Goal: Complete application form

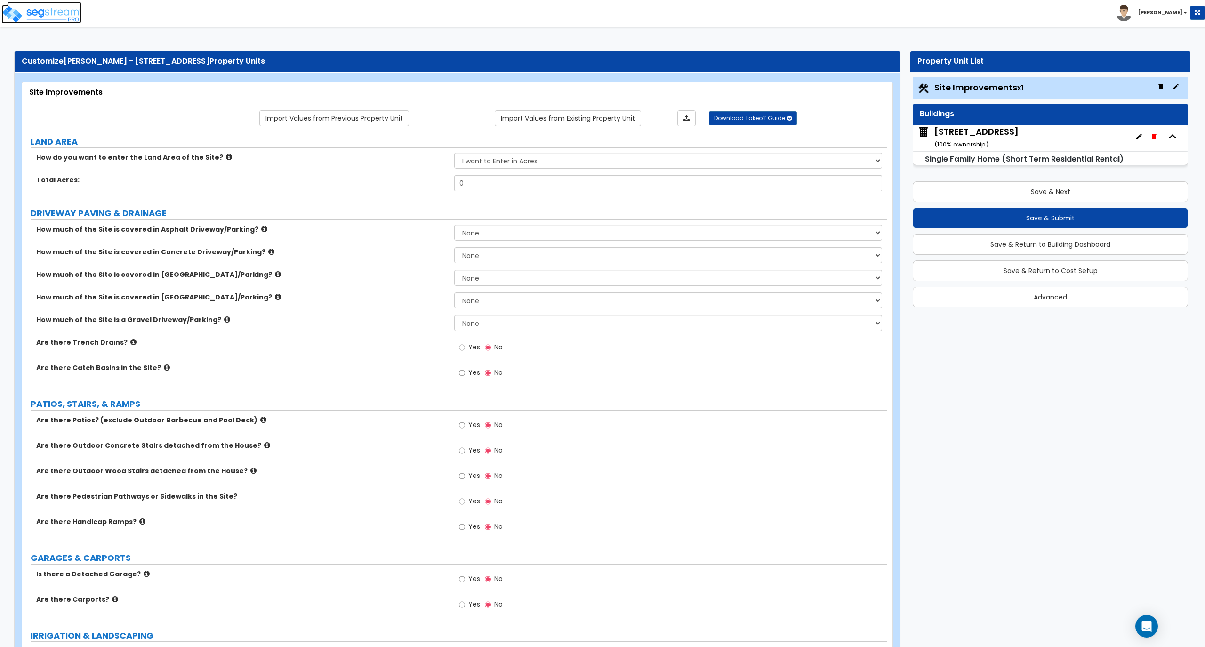
click at [47, 12] on img at bounding box center [41, 14] width 80 height 19
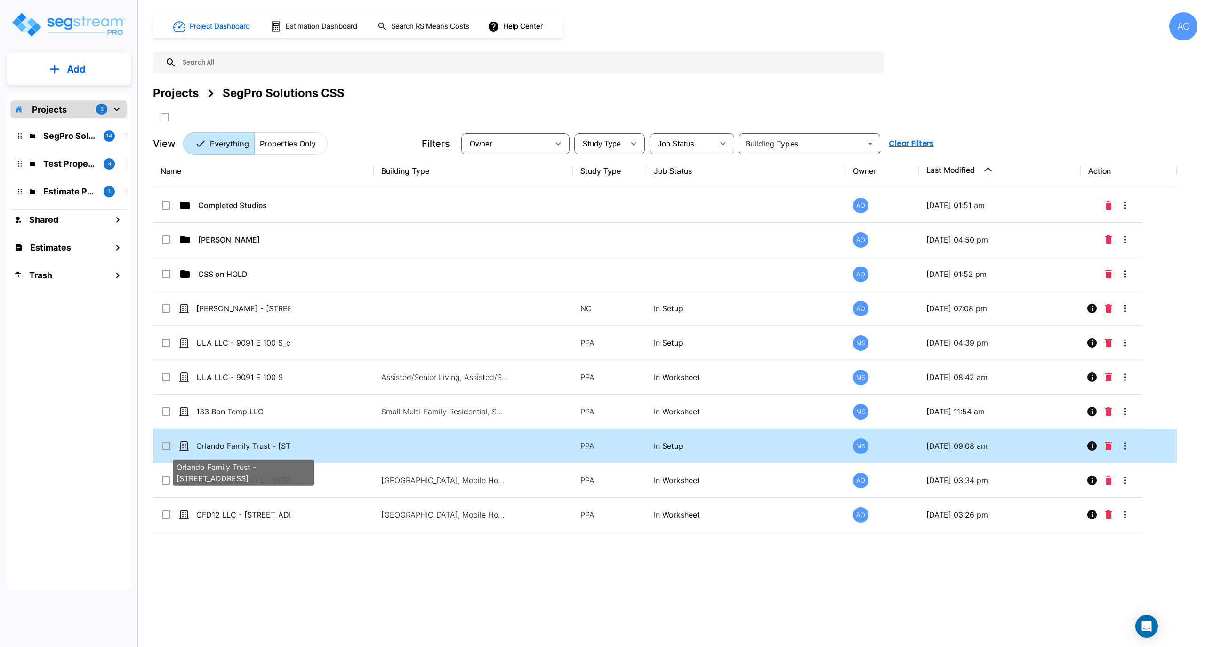
click at [248, 449] on p "Orlando Family Trust - 4190 Sunnyhill Dr" at bounding box center [243, 445] width 94 height 11
checkbox input "true"
click at [248, 449] on p "Orlando Family Trust - 4190 Sunnyhill Dr" at bounding box center [243, 445] width 94 height 11
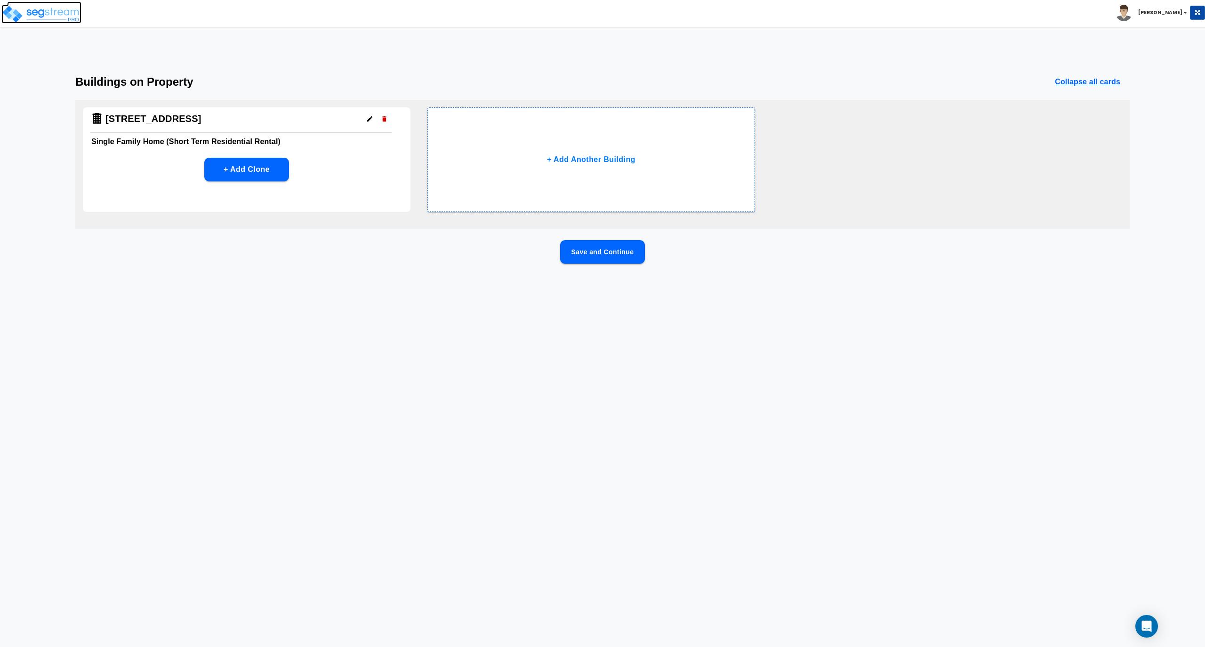
click at [21, 8] on img at bounding box center [41, 14] width 80 height 19
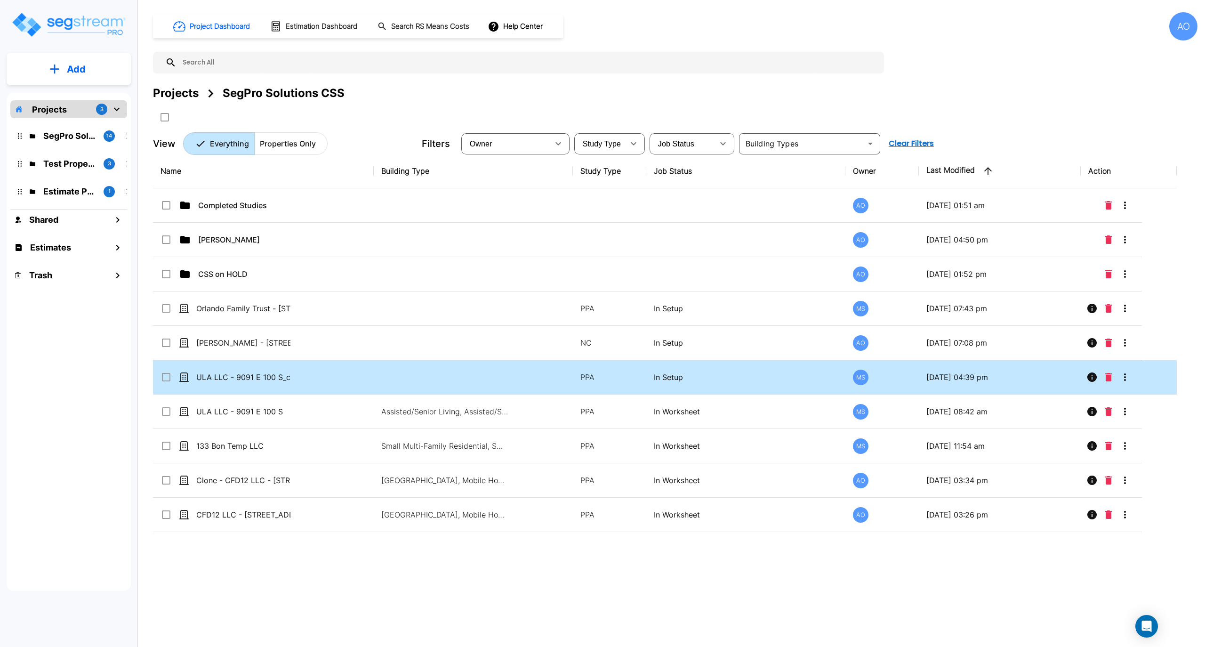
click at [272, 372] on td "ULA LLC - 9091 E 100 S_clone" at bounding box center [263, 377] width 221 height 34
checkbox input "true"
click at [272, 372] on td "ULA LLC - 9091 E 100 S_clone" at bounding box center [263, 377] width 221 height 34
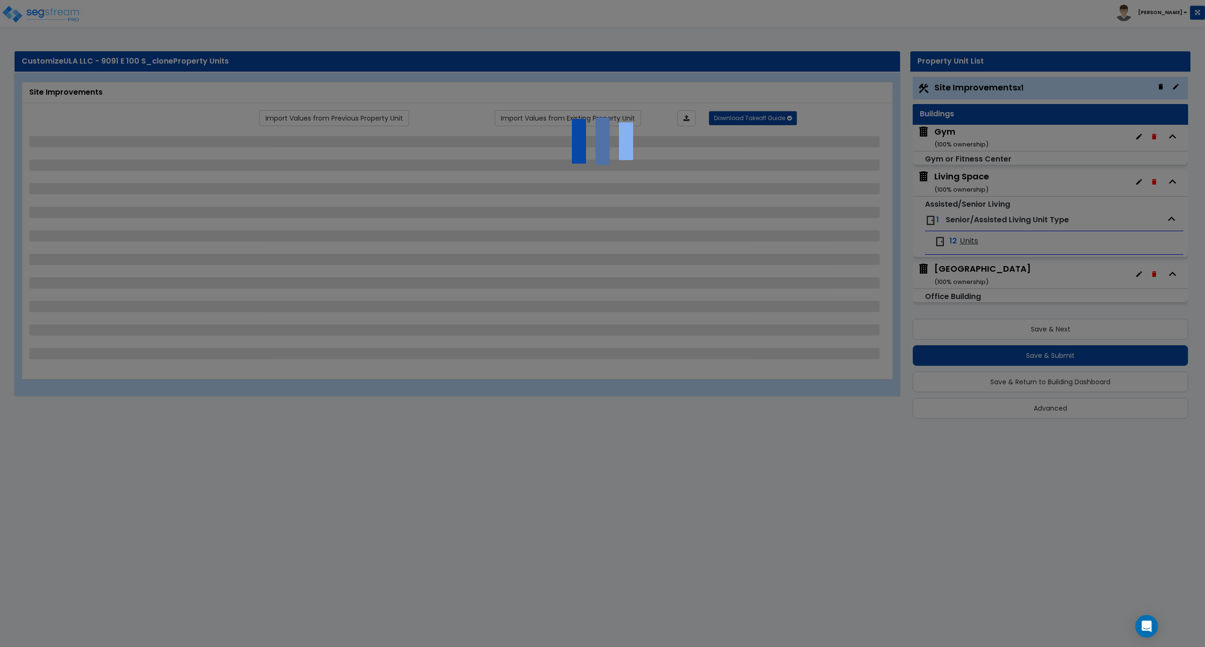
select select "2"
select select "1"
select select "2"
select select "1"
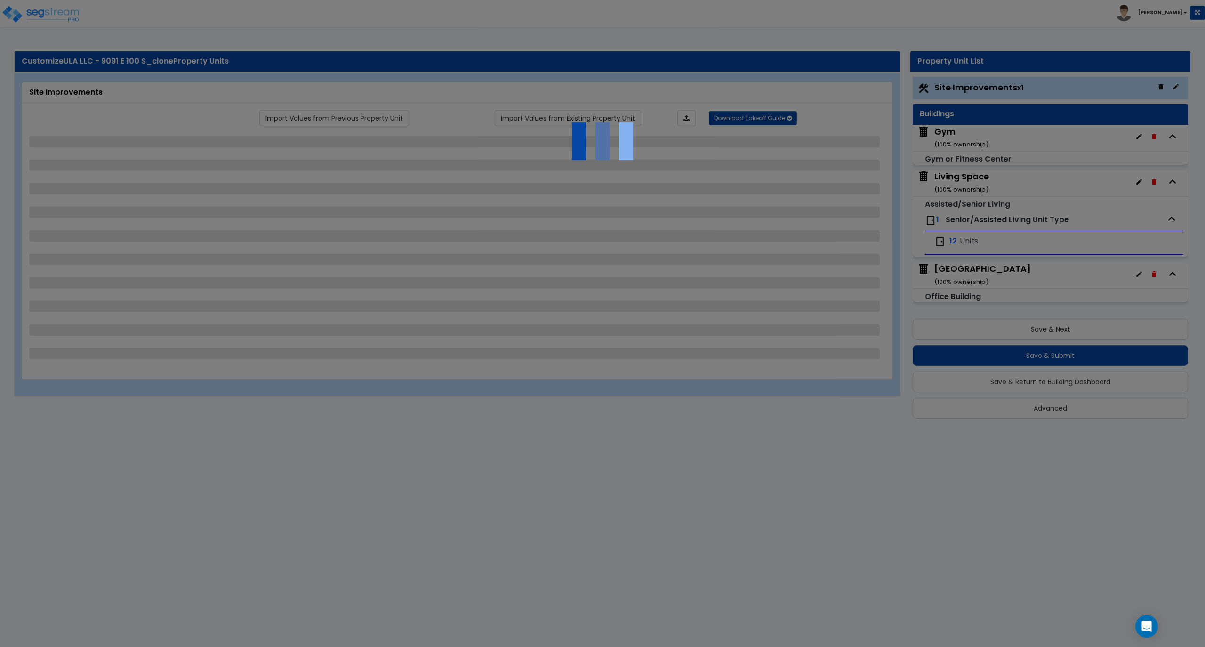
select select "1"
select select "2"
select select "3"
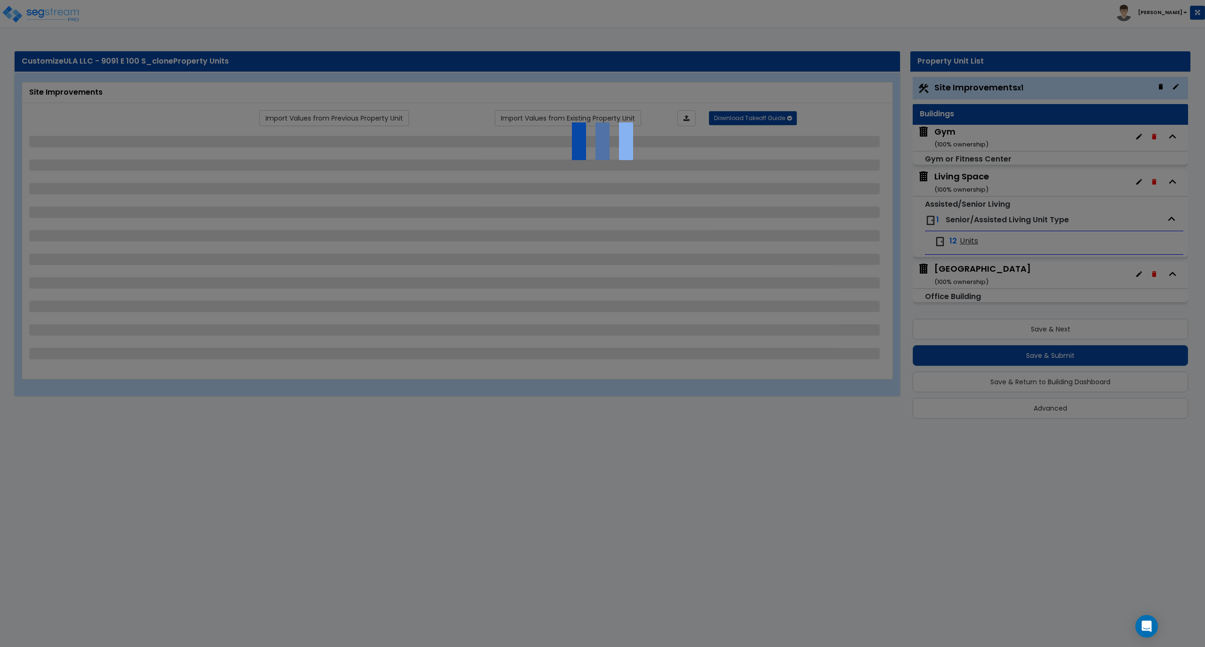
select select "5"
select select "3"
select select "2"
select select "3"
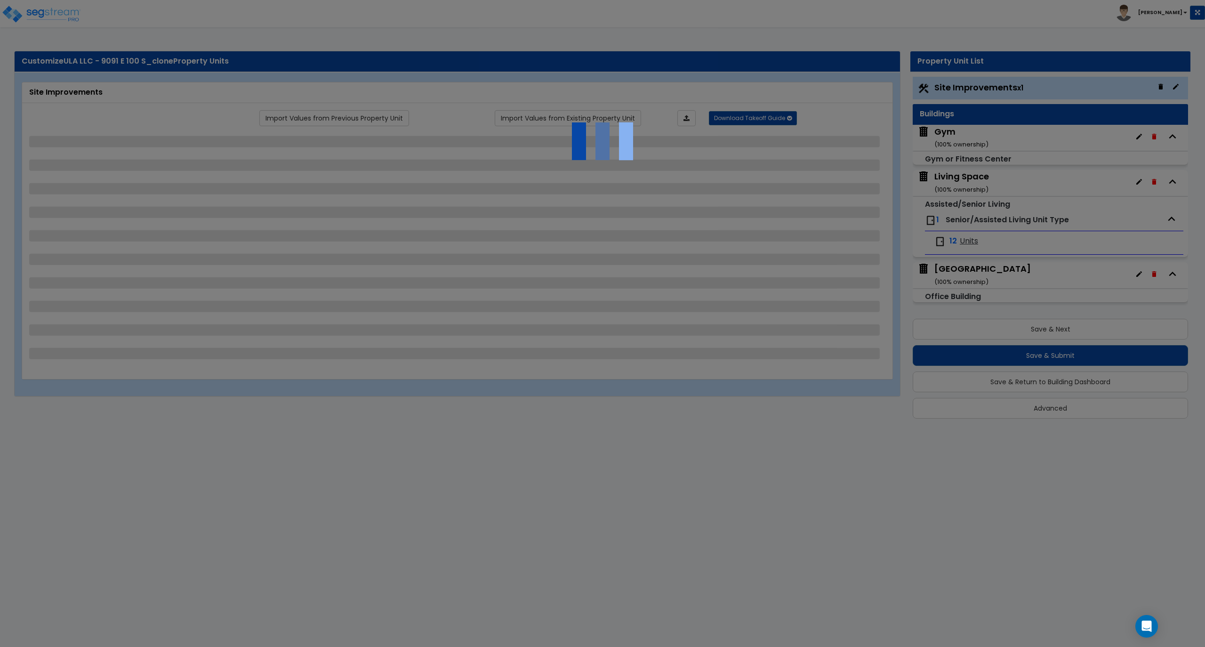
select select "3"
select select "9"
select select "2"
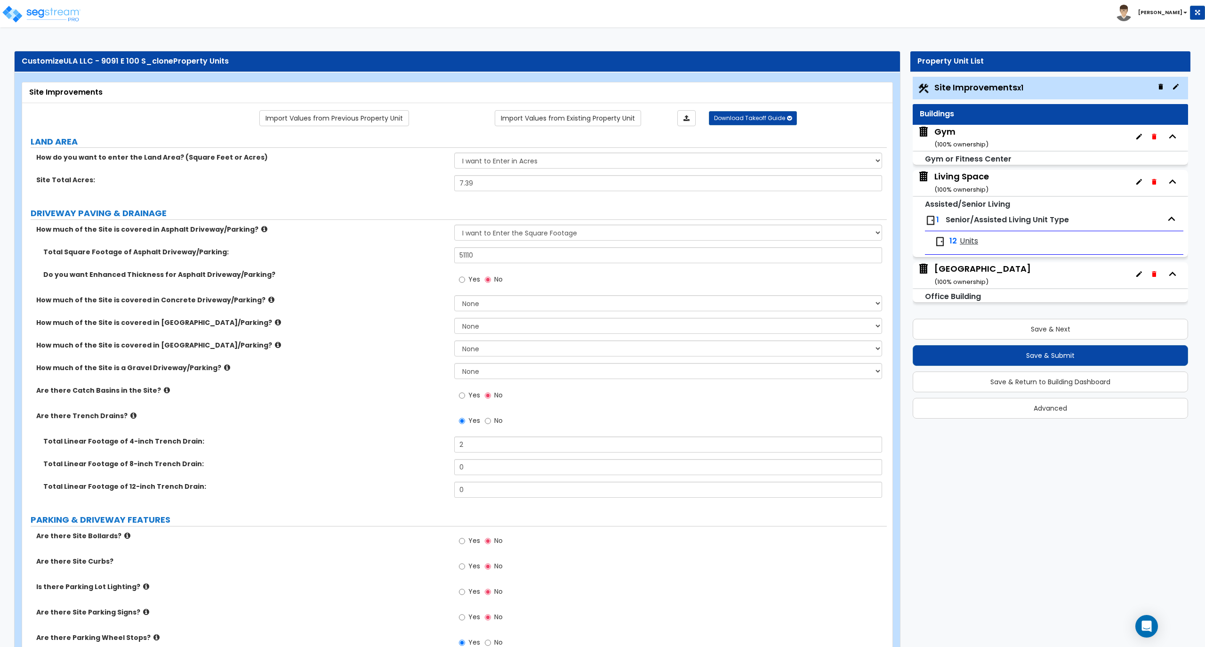
click at [945, 139] on div "Gym ( 100 % ownership)" at bounding box center [961, 138] width 54 height 24
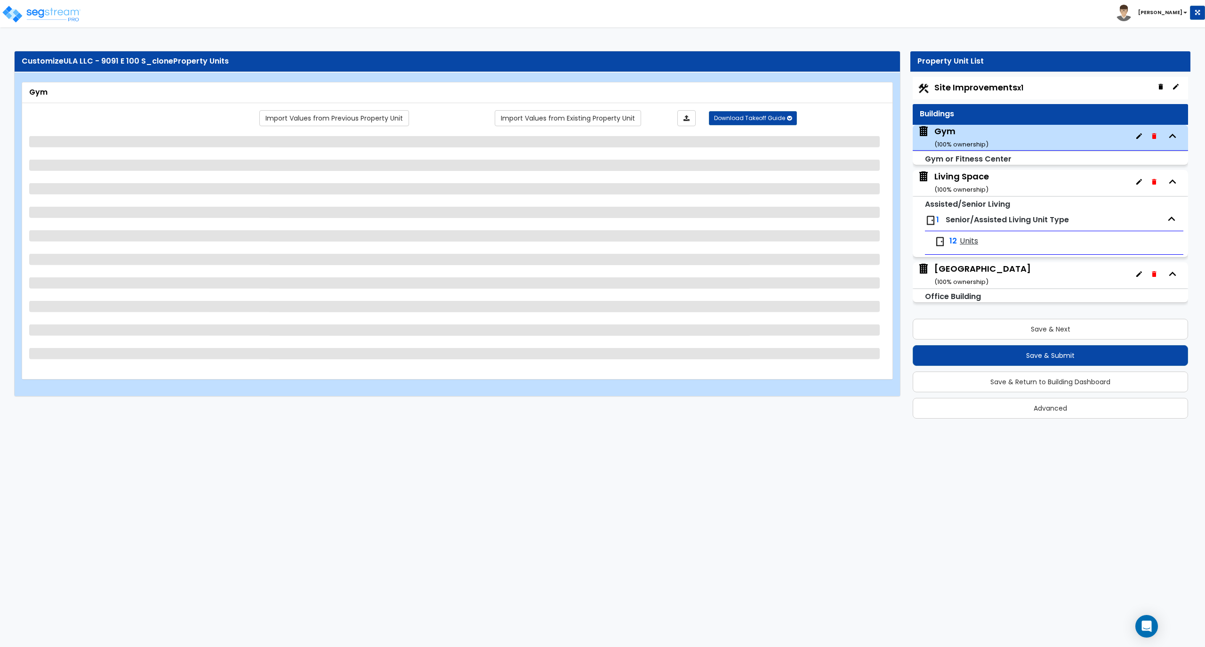
select select "7"
select select "2"
select select "1"
select select "4"
select select "1"
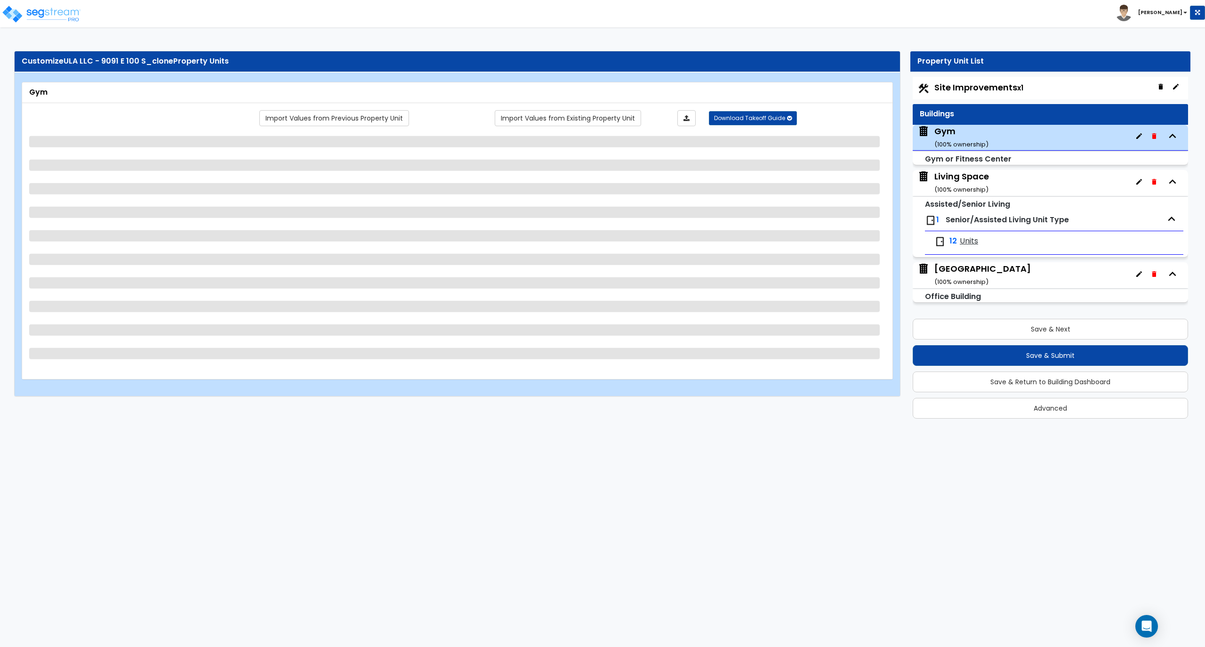
select select "1"
select select "2"
select select "1"
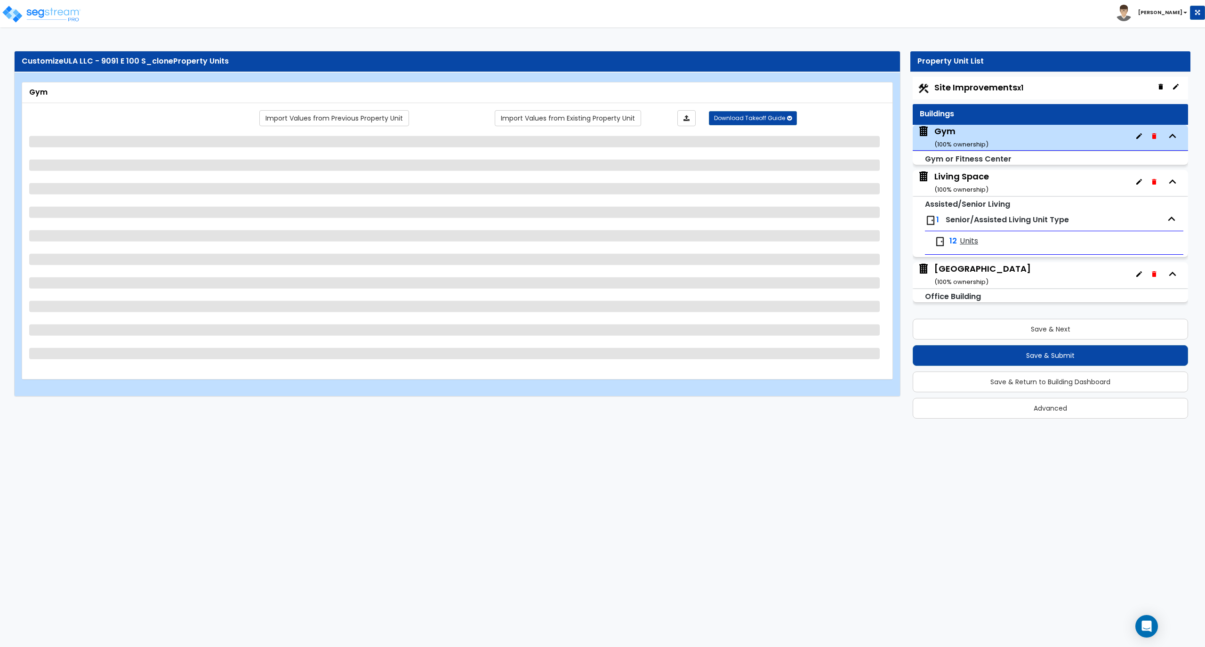
select select "4"
select select "1"
select select "3"
select select "2"
select select "1"
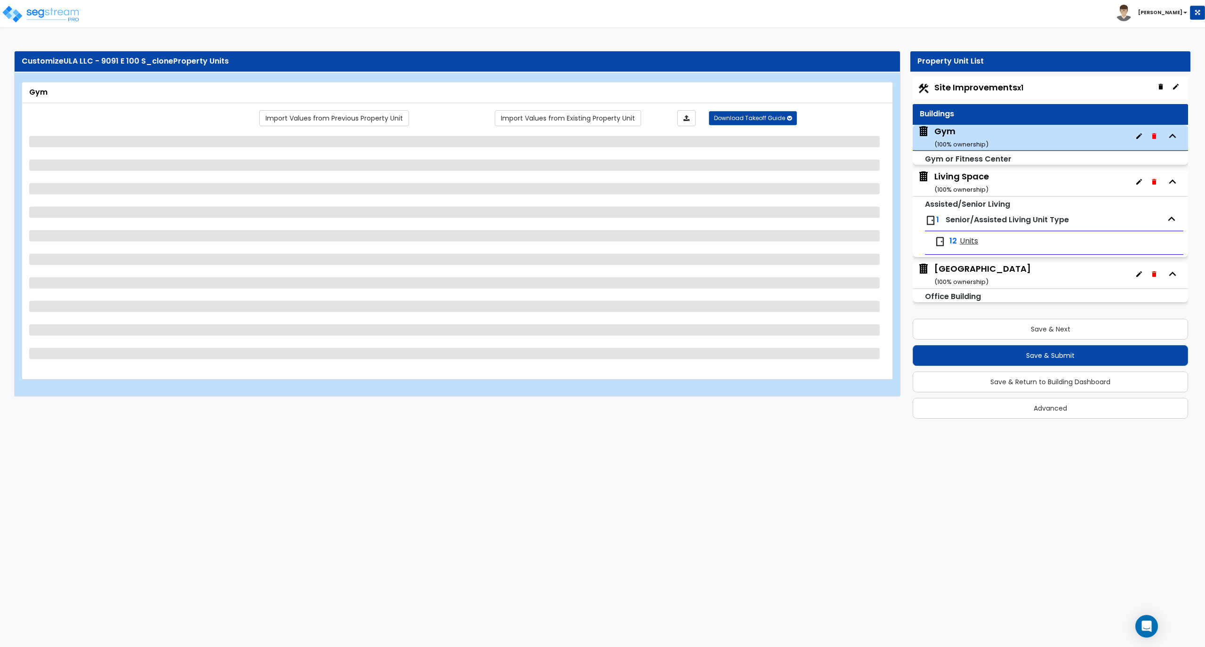
select select "3"
select select "1"
select select "2"
select select "1"
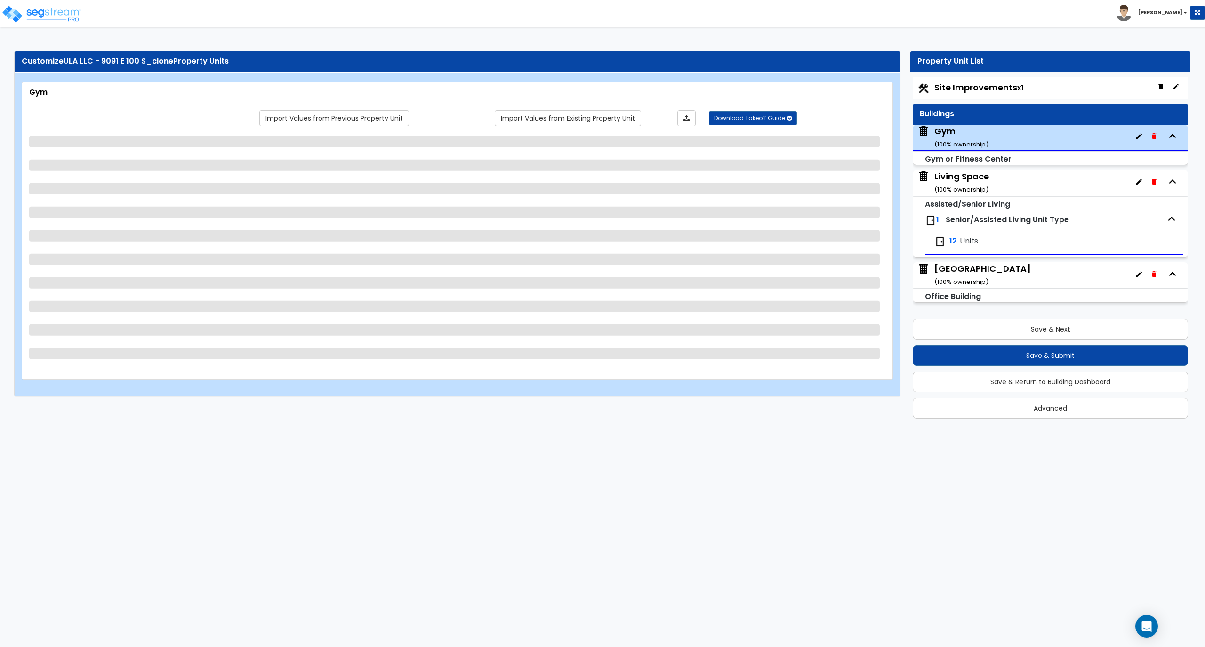
select select "2"
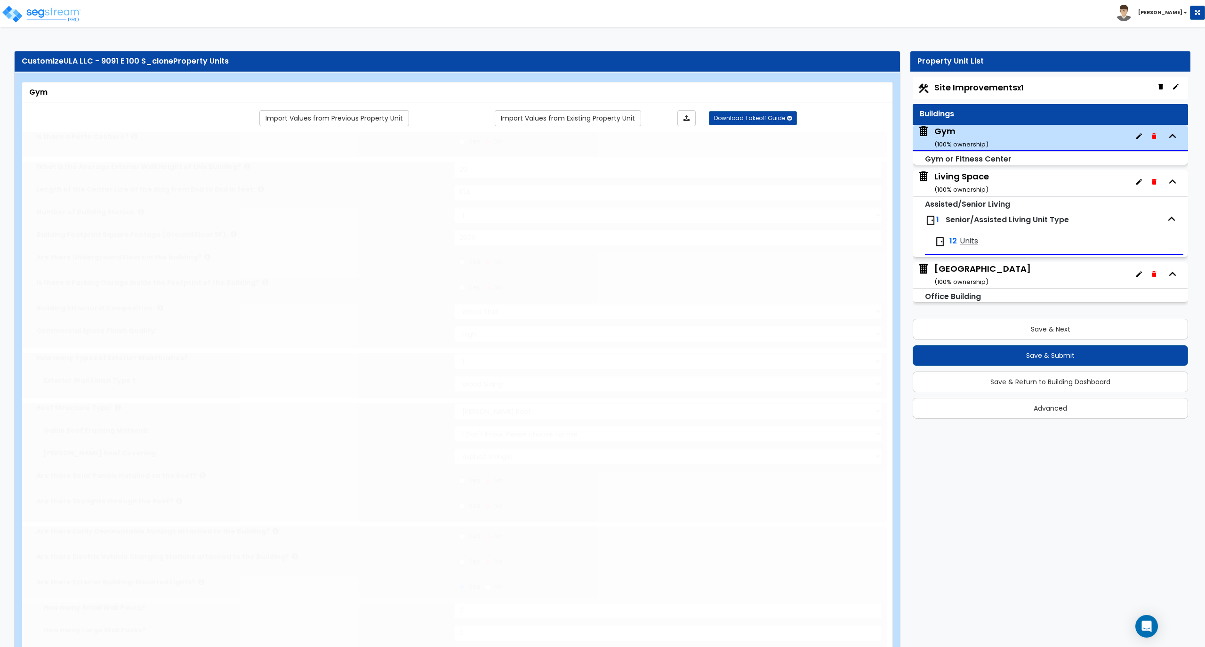
radio input "true"
select select "1"
type input "1"
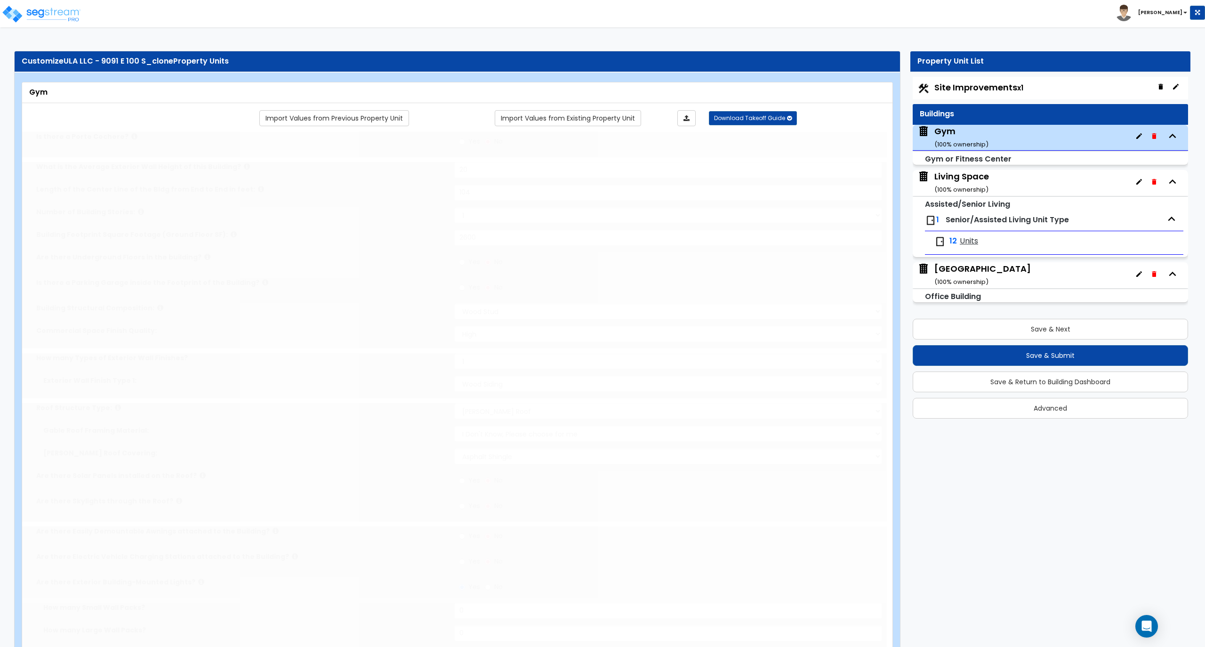
select select "2"
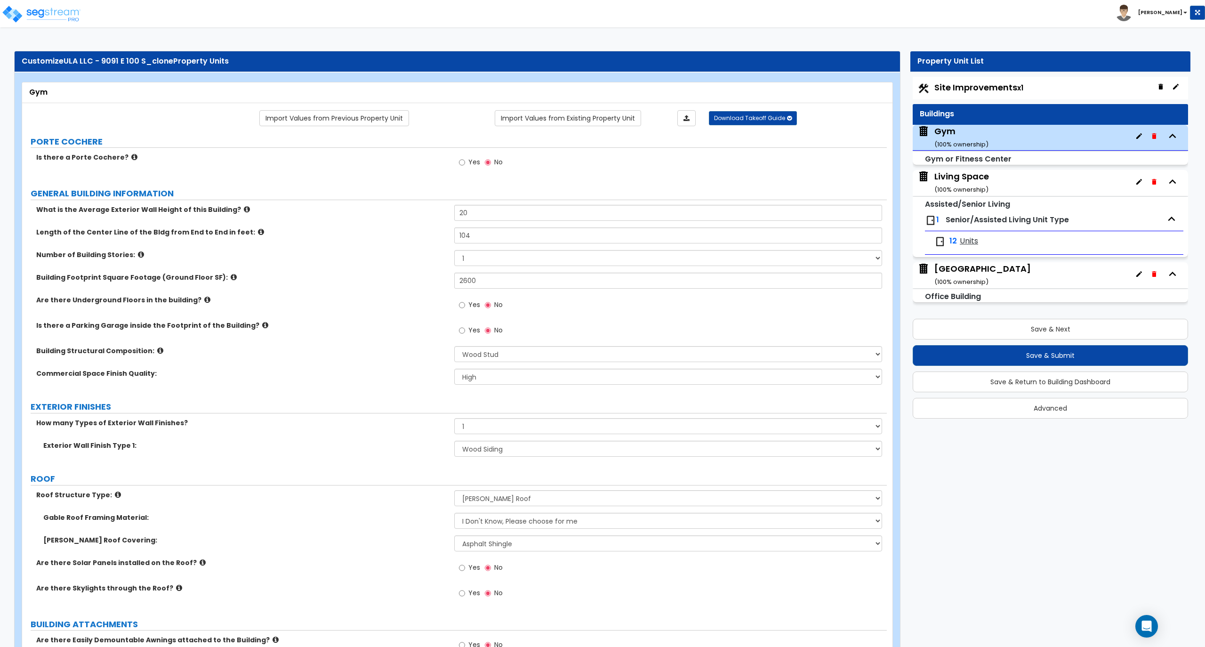
click at [983, 185] on div "Living Space ( 100 % ownership)" at bounding box center [961, 182] width 55 height 24
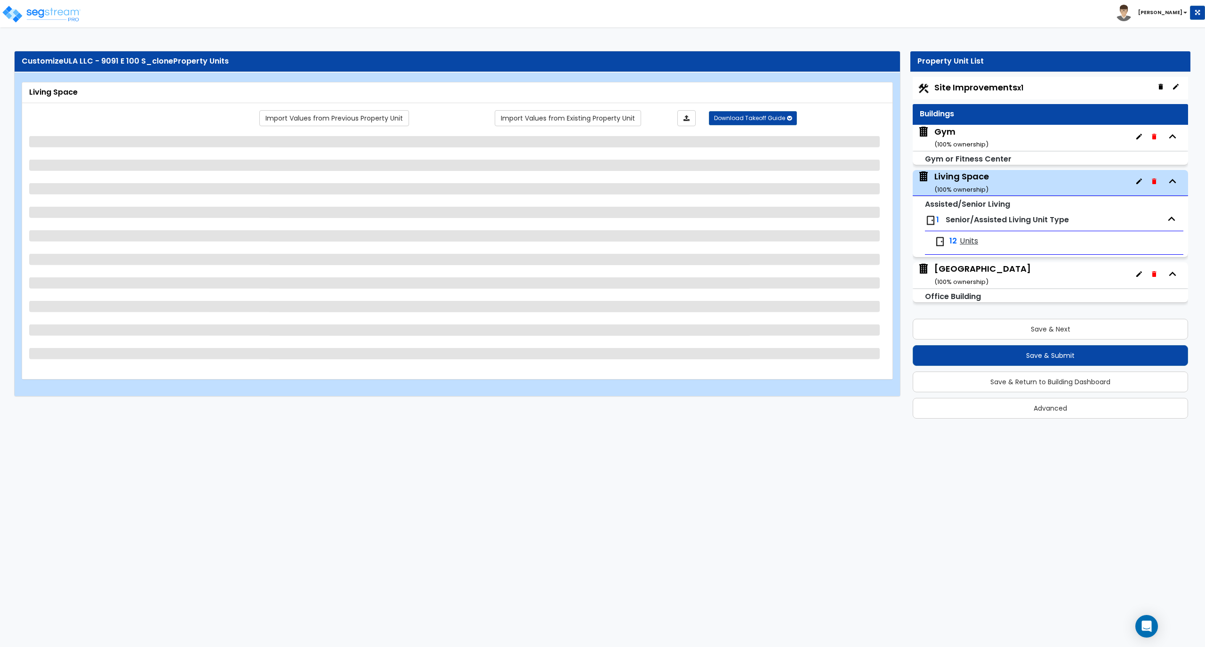
select select "2"
select select "7"
select select "1"
select select "4"
select select "1"
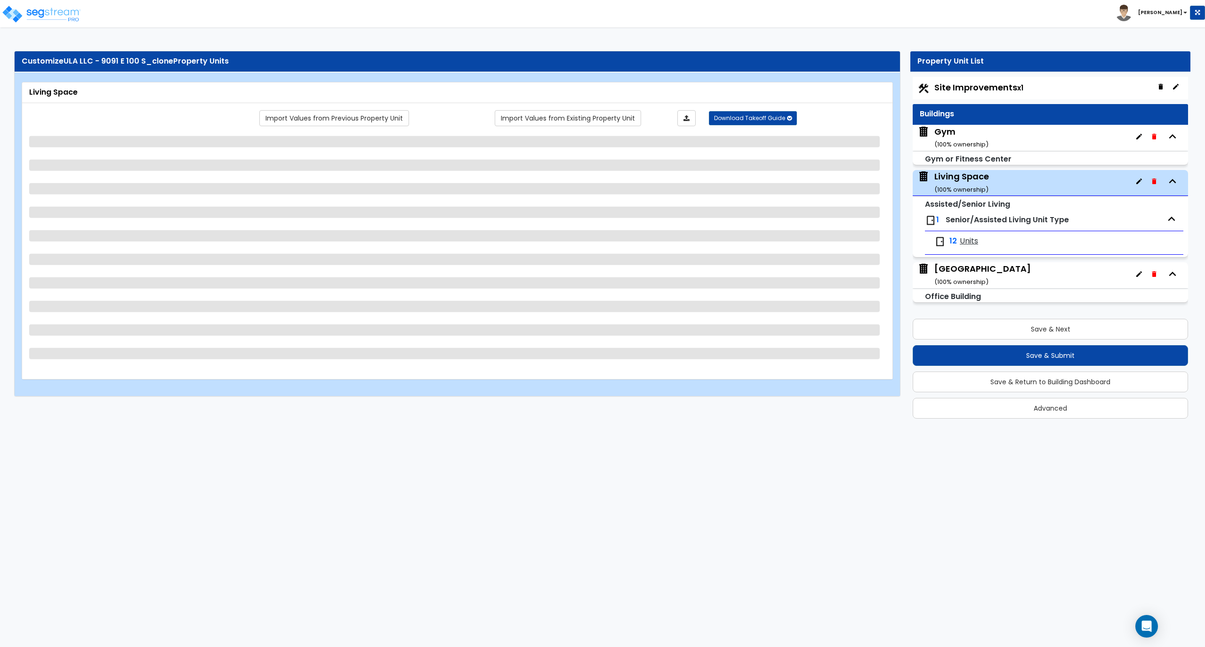
select select "2"
select select "1"
select select "2"
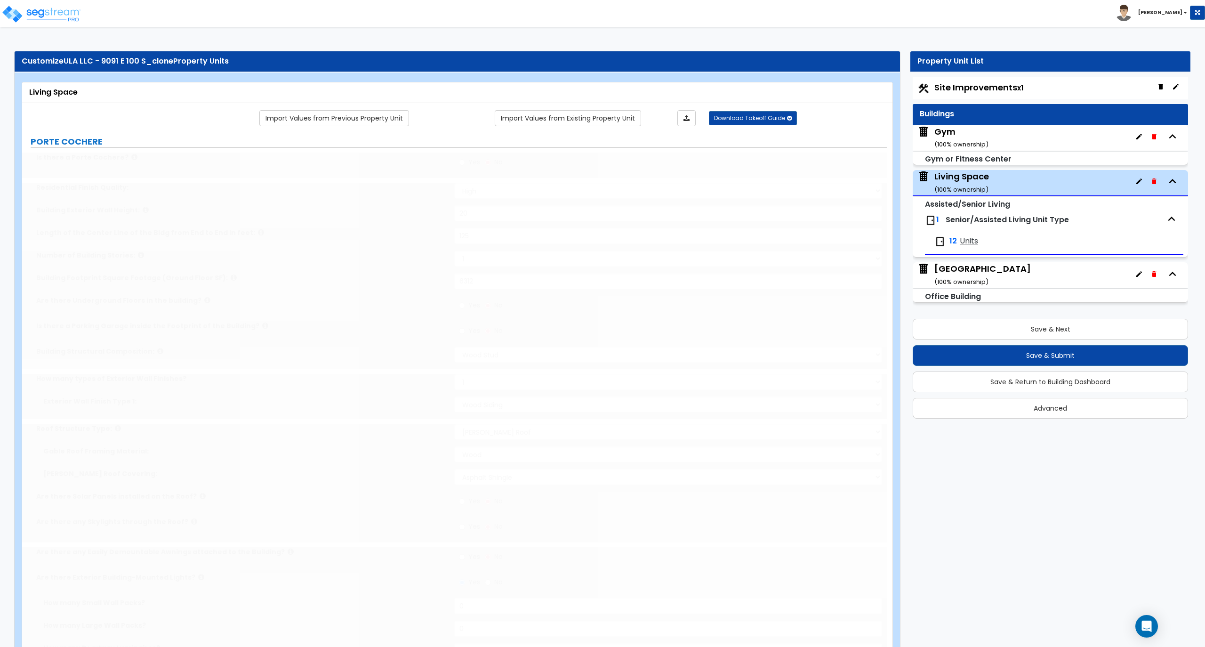
type input "2"
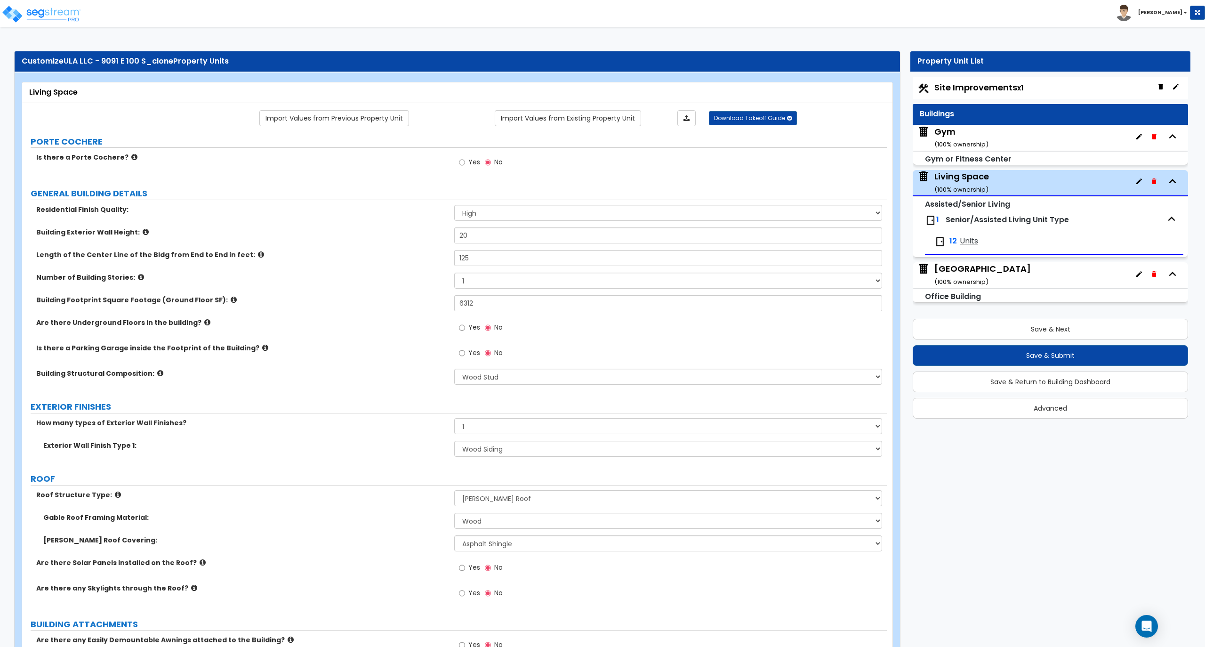
click at [982, 271] on div "Main Building ( 100 % ownership)" at bounding box center [982, 275] width 97 height 24
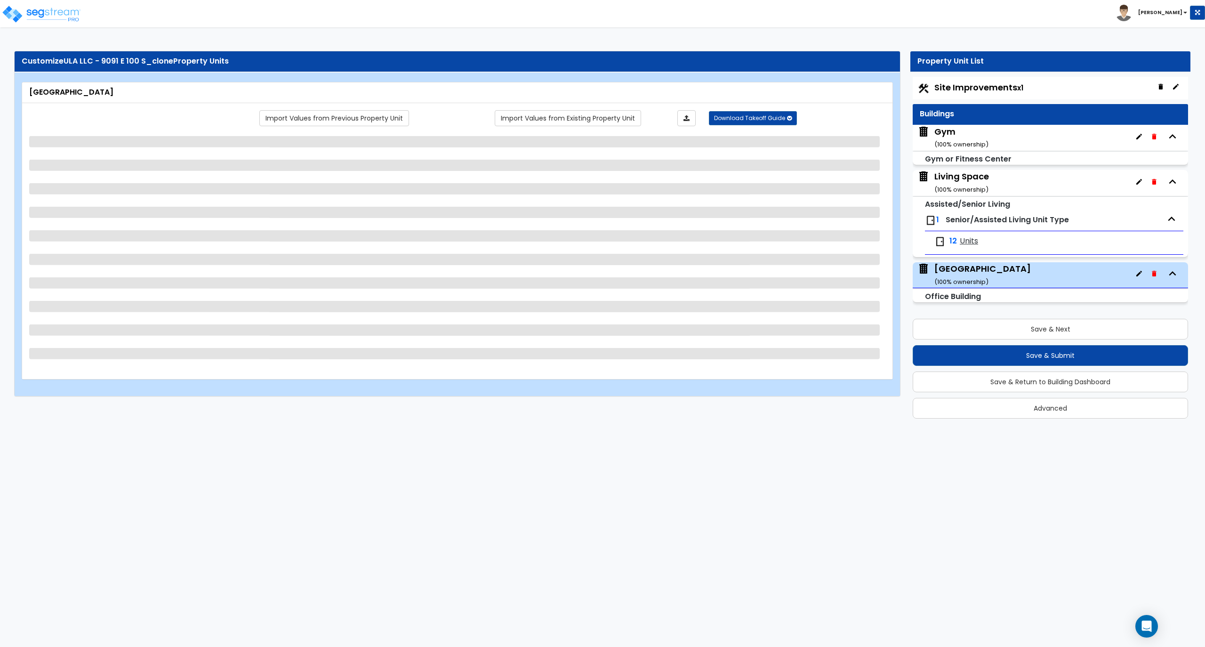
select select "7"
select select "2"
select select "4"
select select "1"
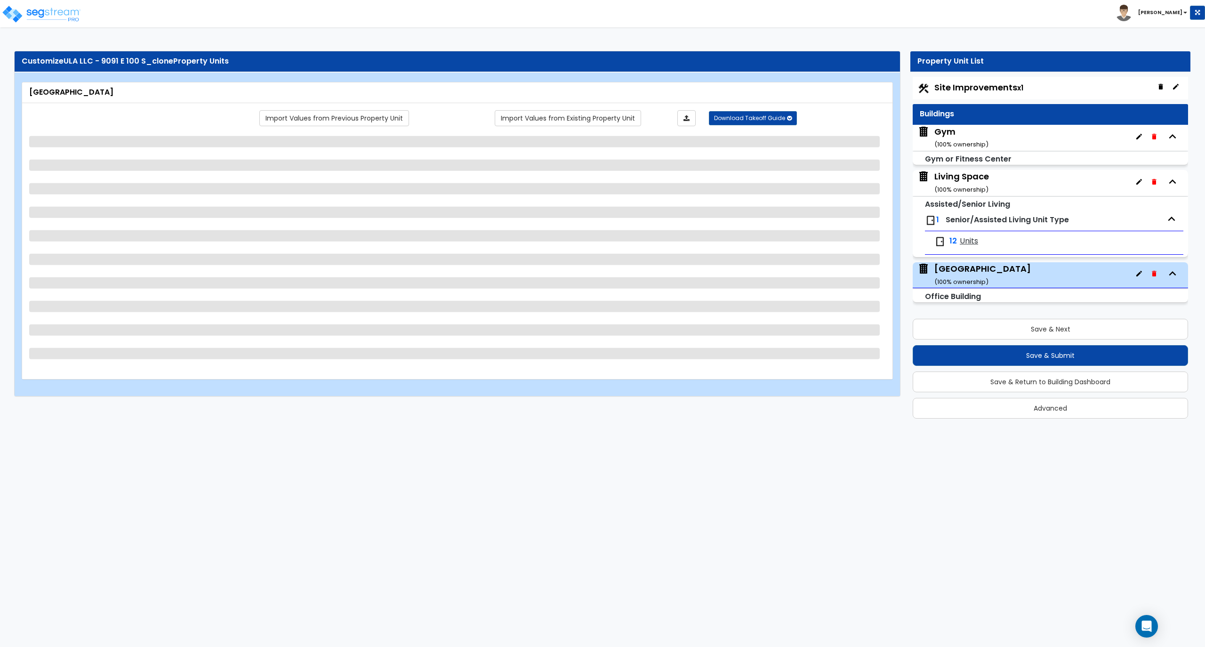
select select "2"
select select "1"
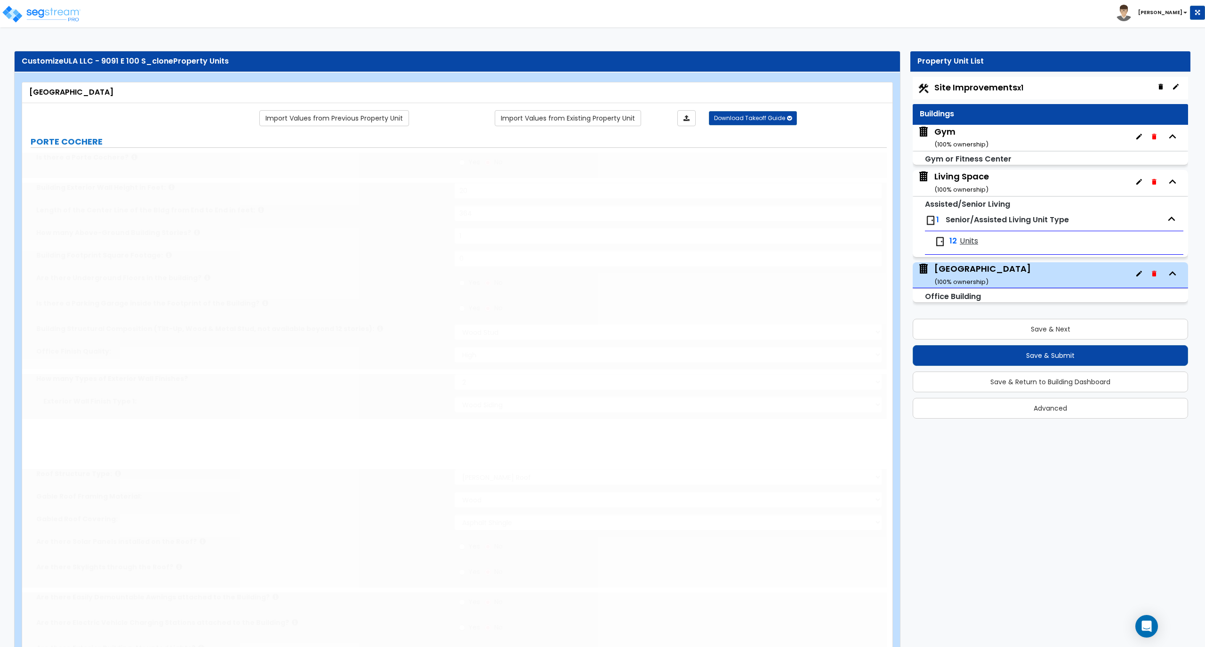
type input "90"
select select "3"
type input "1"
type input "4"
select select "1"
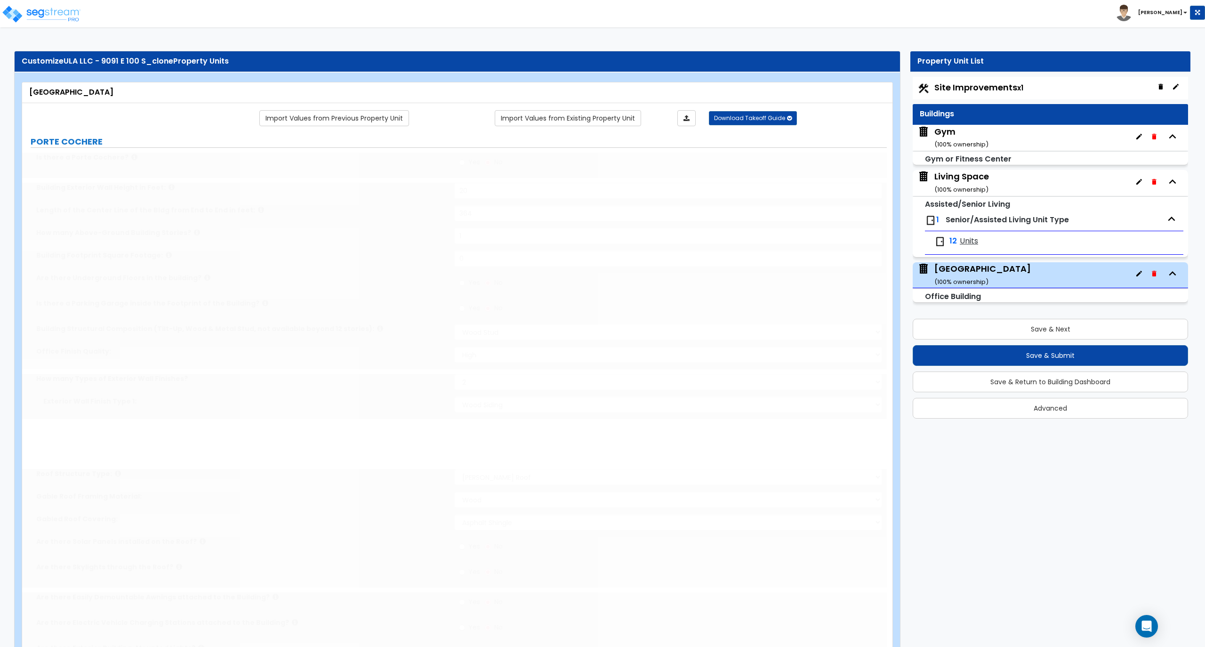
select select "1"
type input "1"
select select "2"
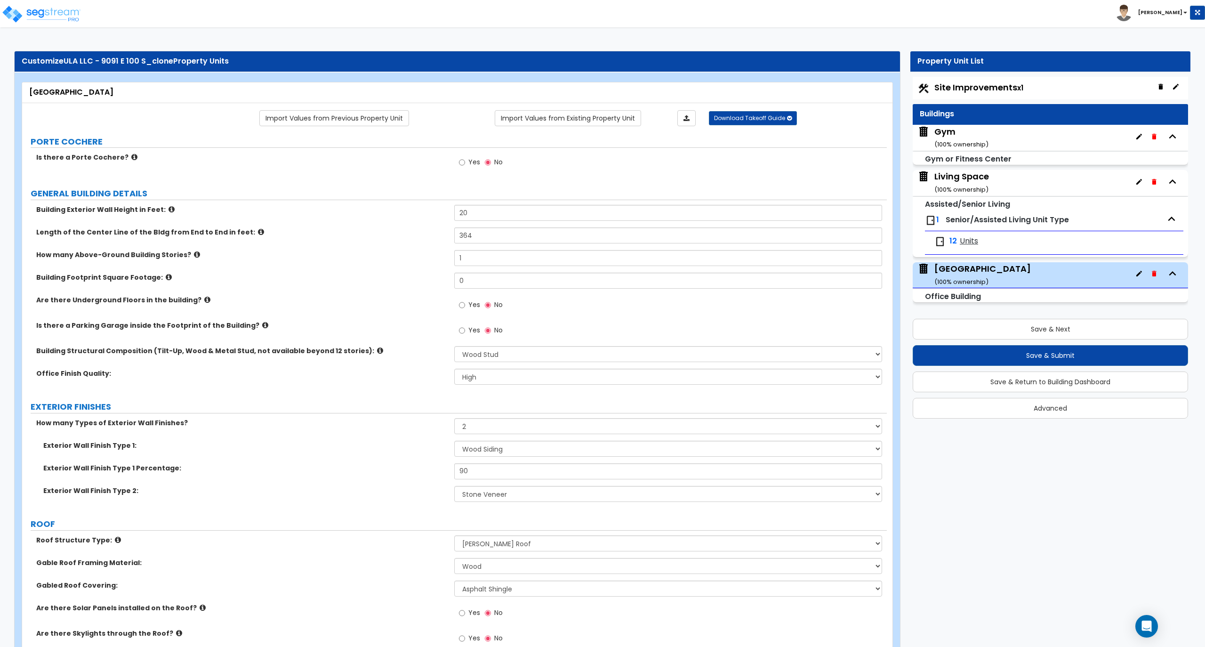
click at [974, 183] on div "Living Space ( 100 % ownership)" at bounding box center [961, 182] width 55 height 24
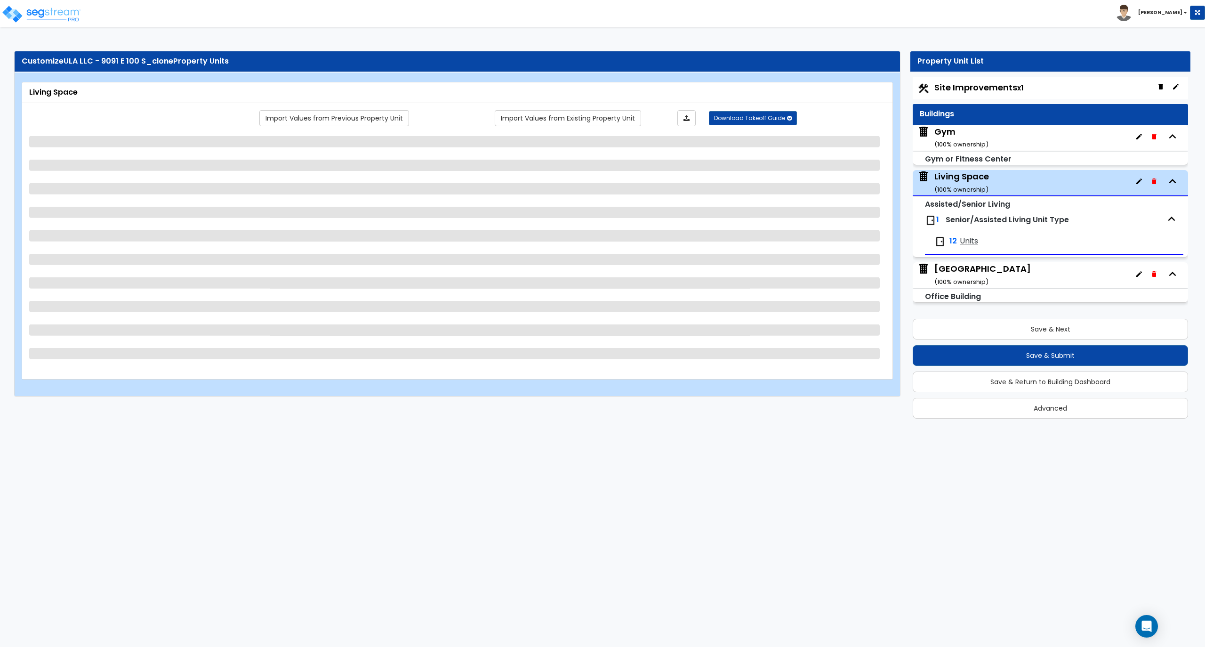
select select "2"
select select "7"
select select "1"
select select "4"
select select "1"
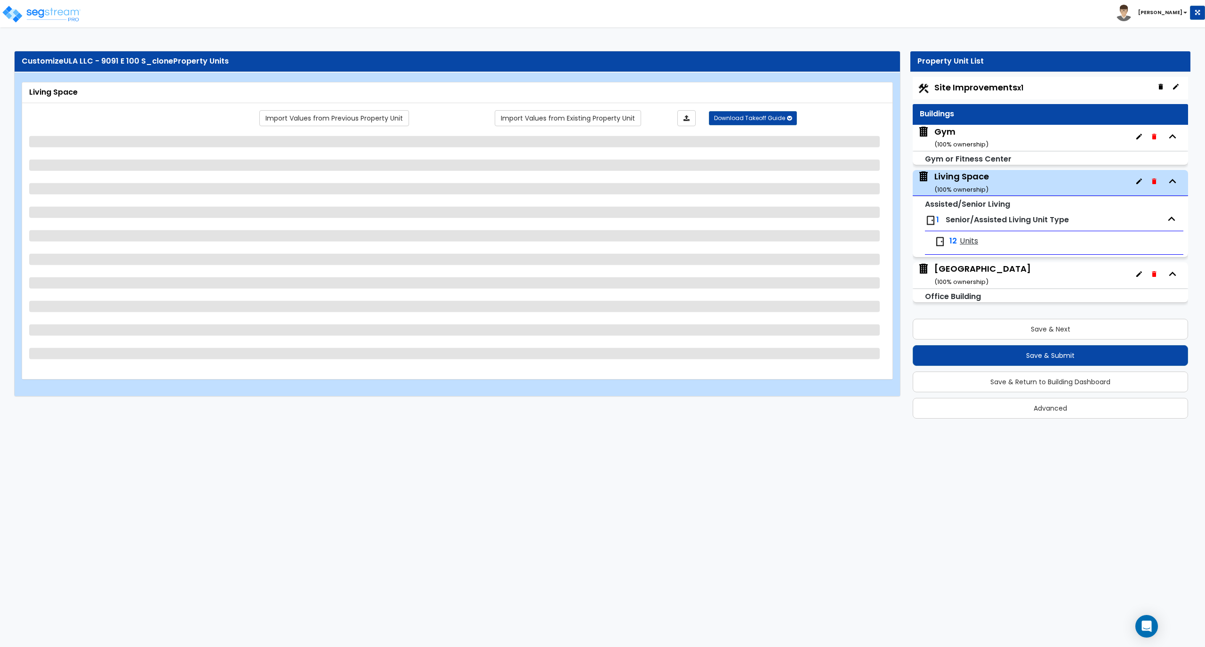
select select "2"
select select "1"
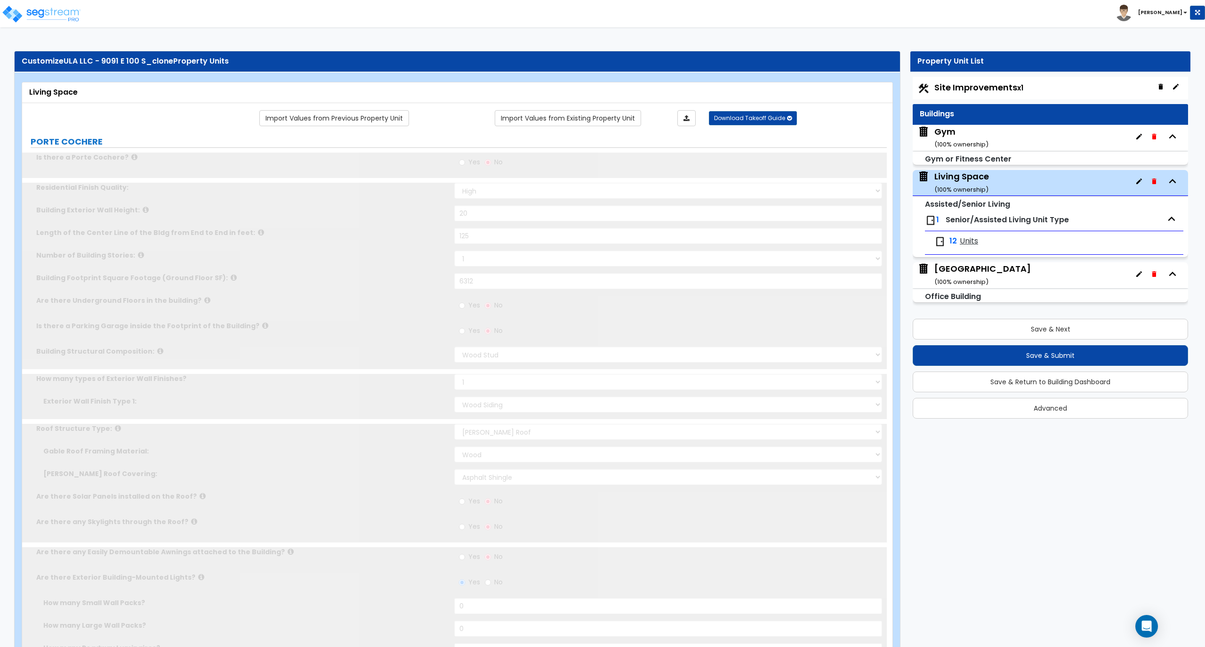
select select "2"
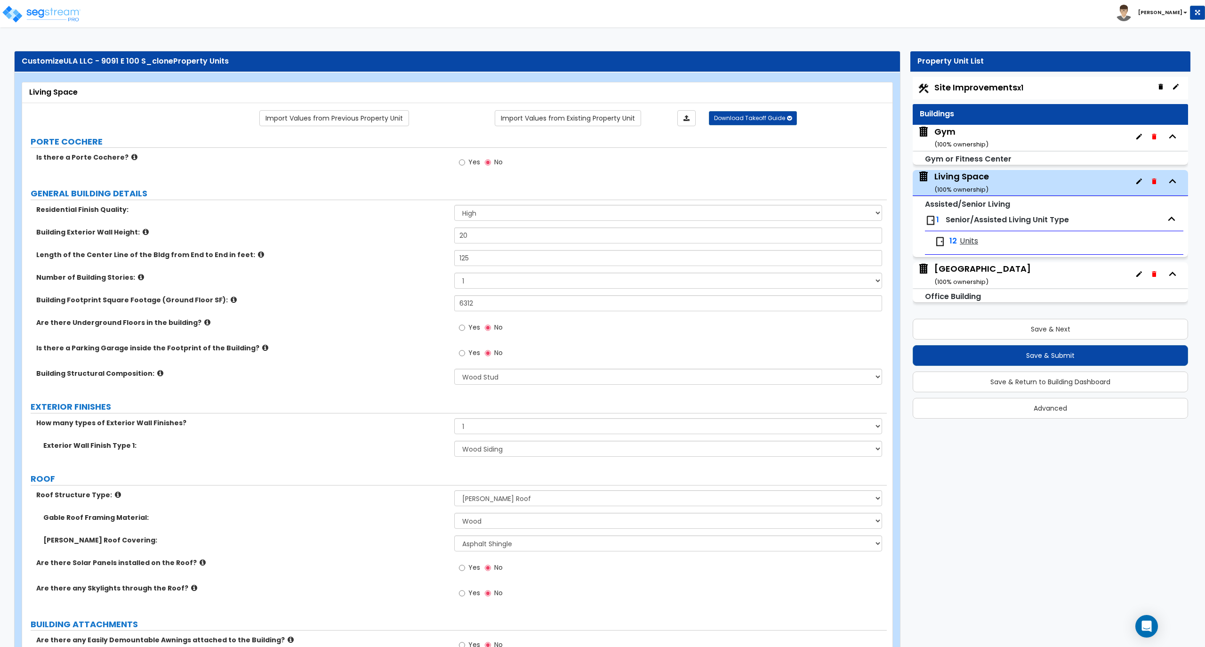
click at [953, 135] on div "Gym ( 100 % ownership)" at bounding box center [961, 138] width 54 height 24
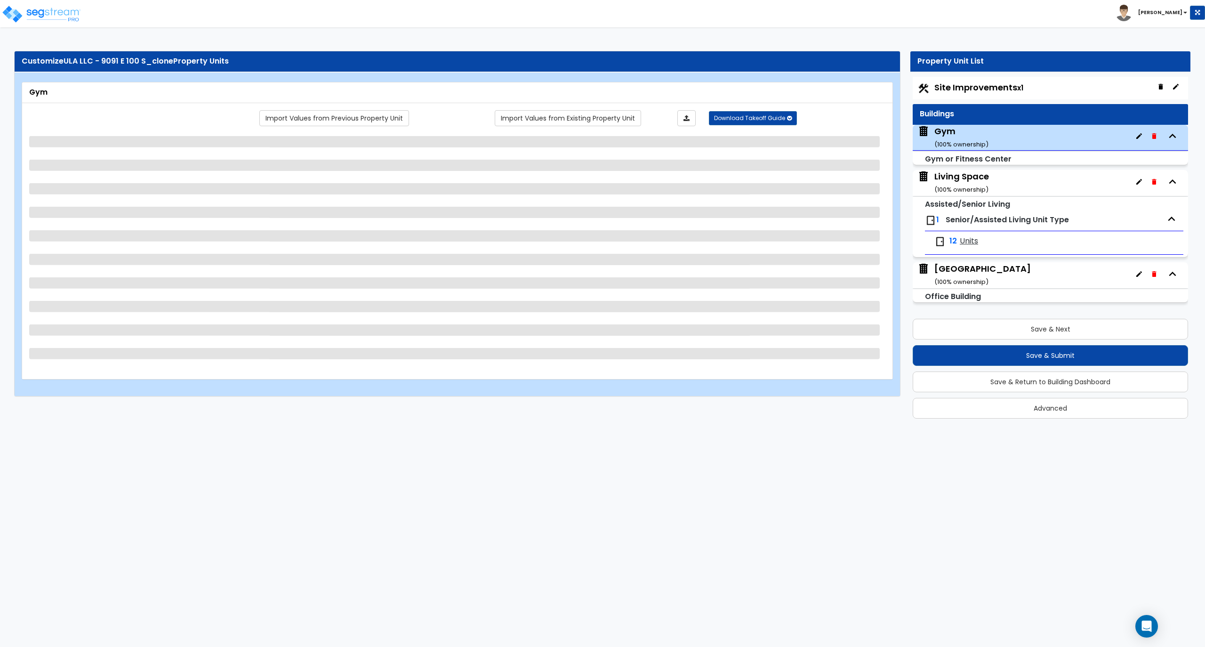
select select "7"
select select "2"
select select "1"
select select "4"
select select "1"
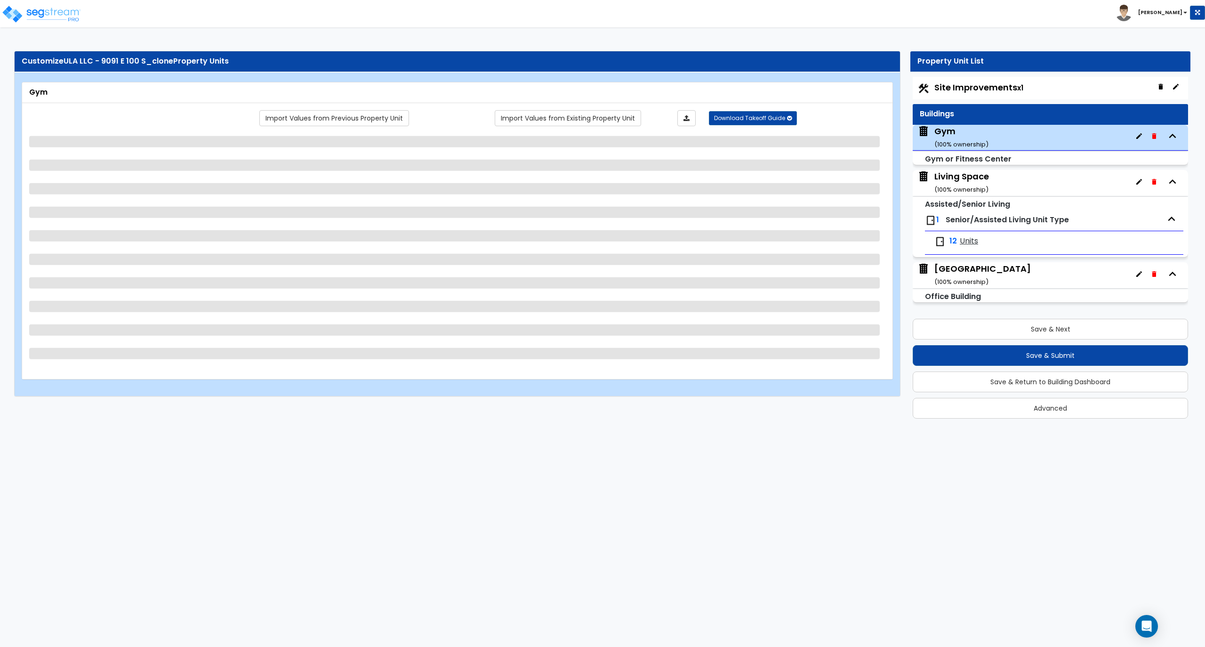
select select "1"
select select "4"
select select "1"
select select "3"
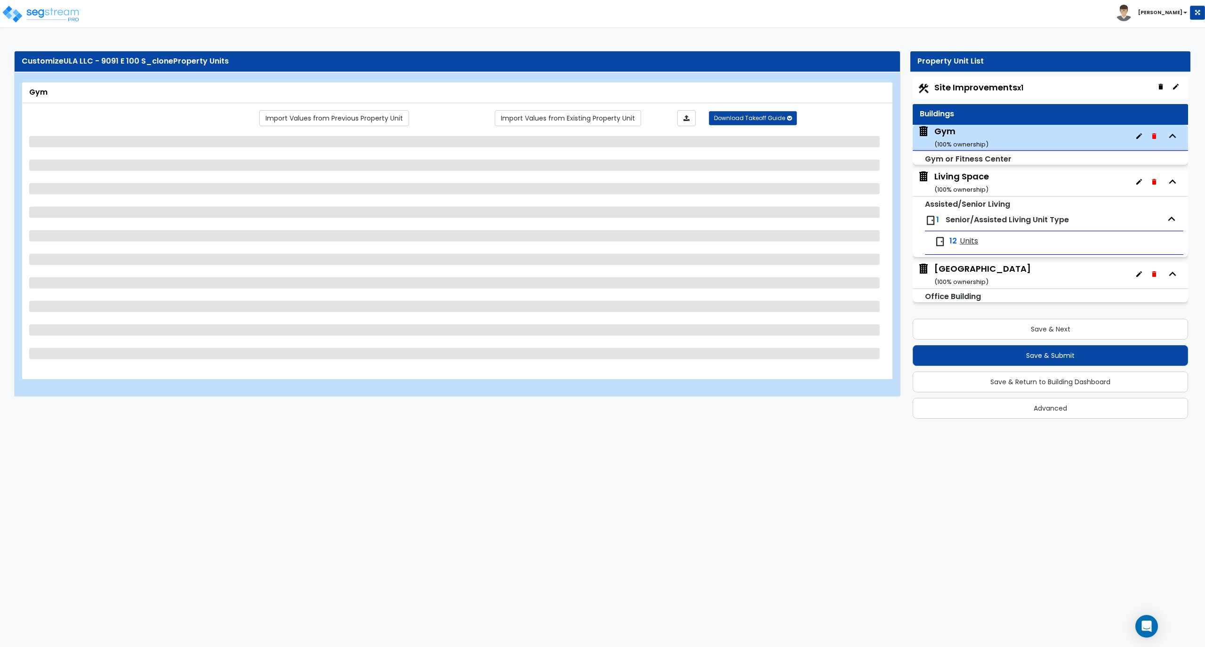
select select "2"
select select "1"
select select "3"
select select "1"
select select "2"
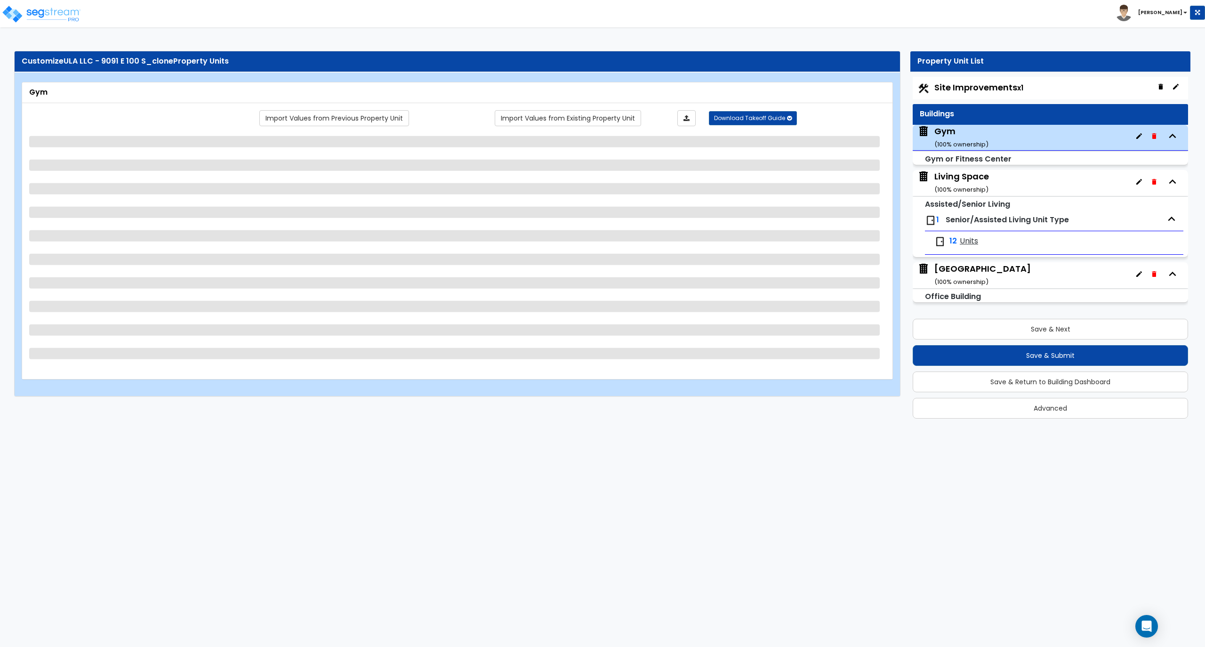
select select "1"
select select "2"
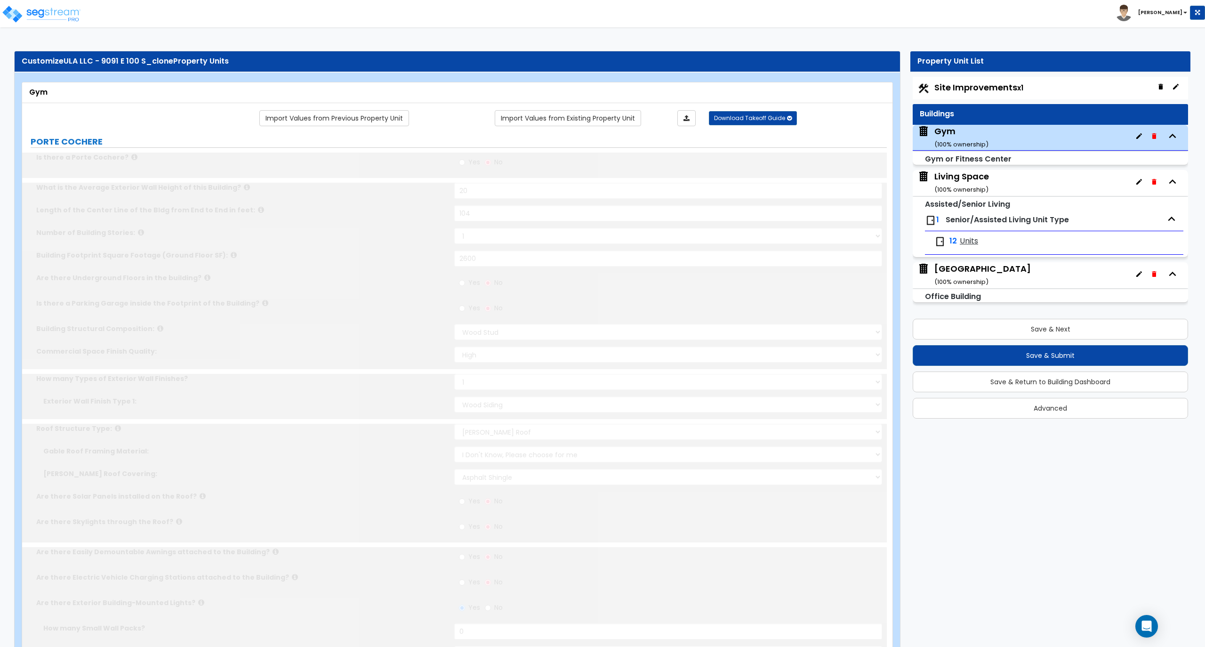
select select "2"
select select "1"
type input "6"
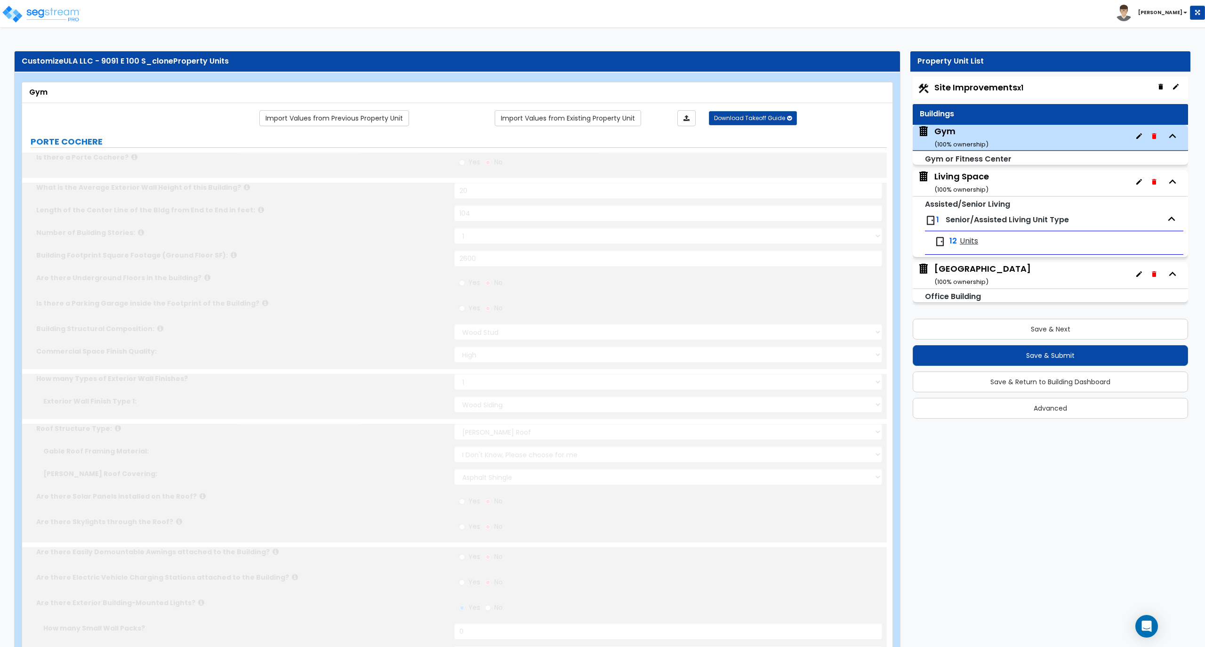
type input "2"
select select "1"
type input "1"
select select "2"
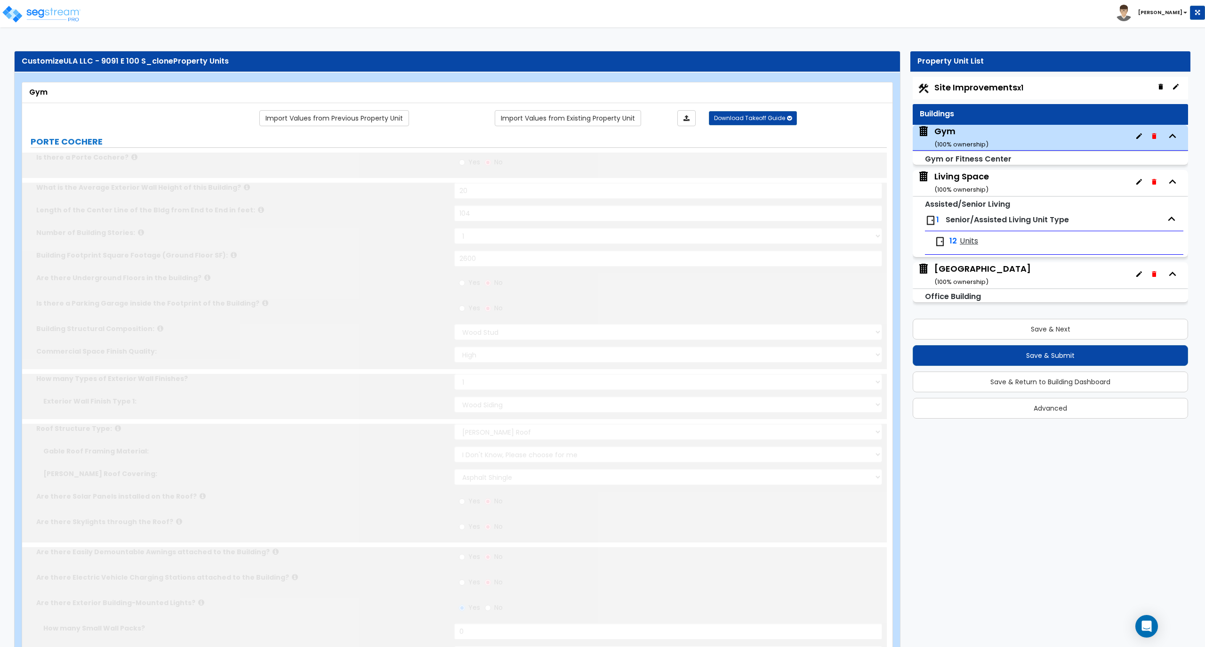
type input "5"
radio input "true"
type input "1"
radio input "true"
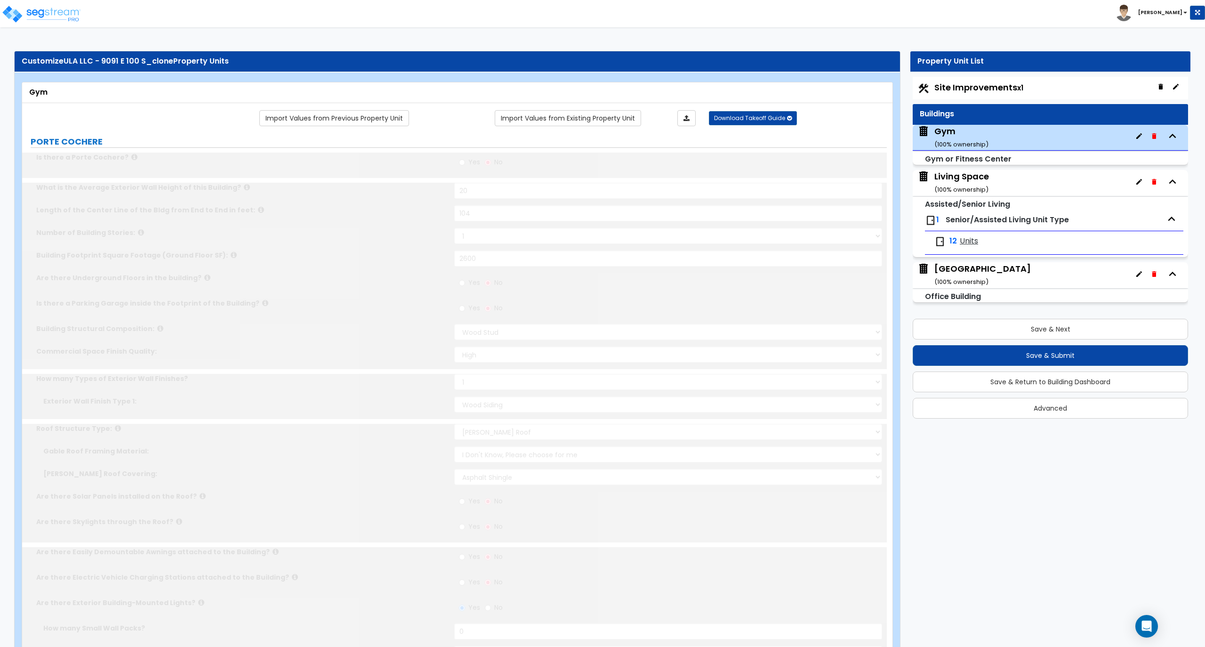
type input "5"
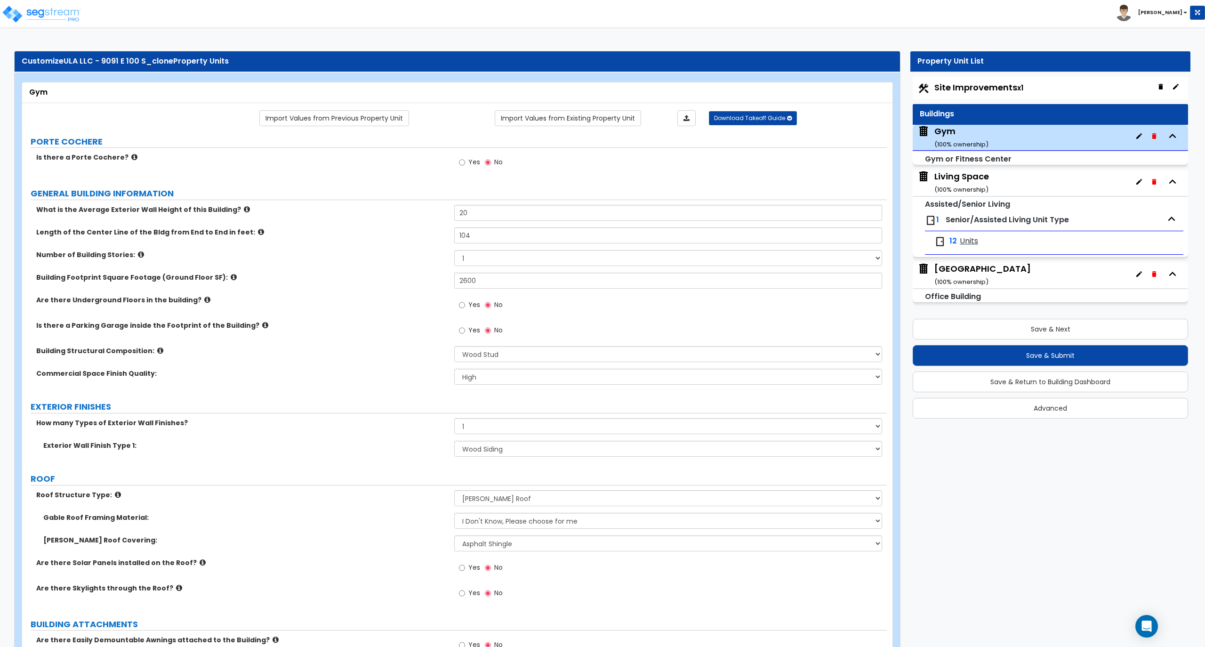
click at [368, 175] on div "Is there a Porte Cochere? Yes No" at bounding box center [454, 165] width 865 height 25
click at [40, 8] on img at bounding box center [41, 14] width 80 height 19
